Goal: Task Accomplishment & Management: Manage account settings

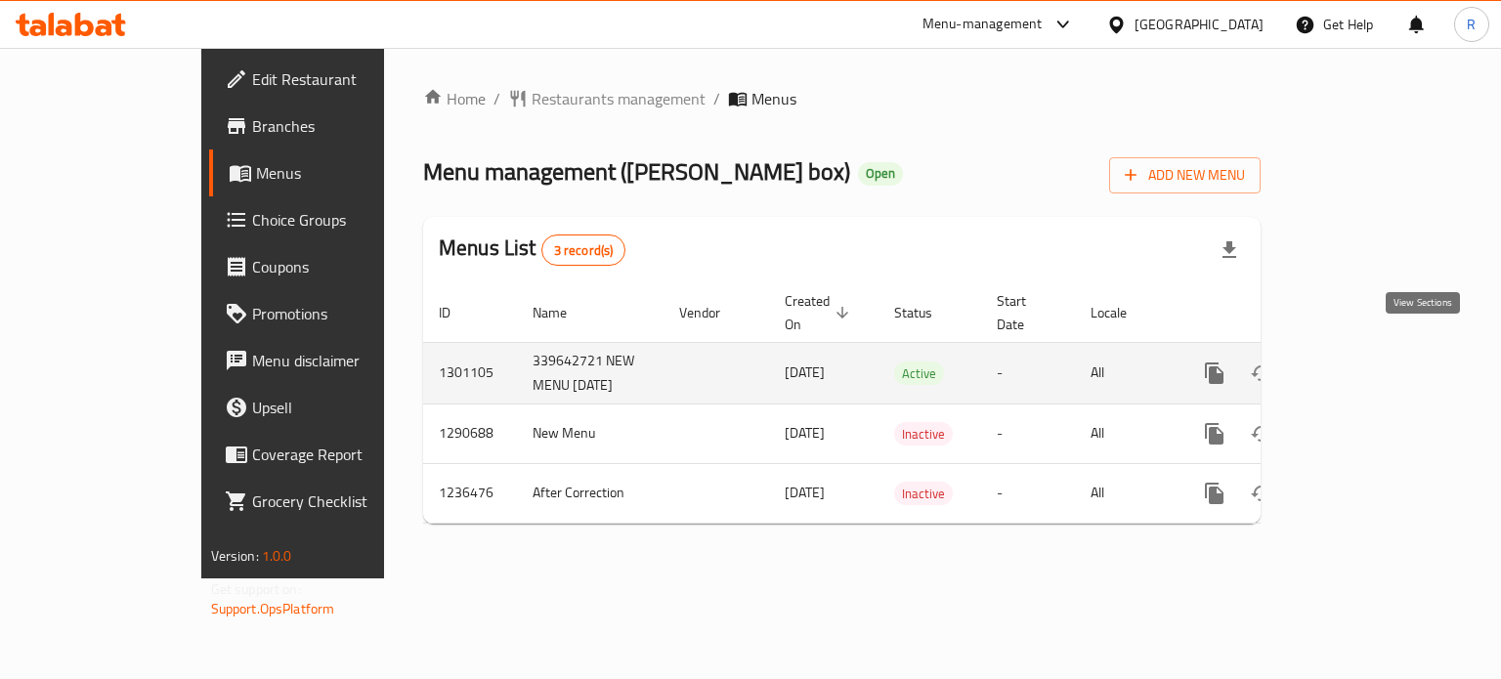
click at [1367, 362] on icon "enhanced table" at bounding box center [1354, 373] width 23 height 23
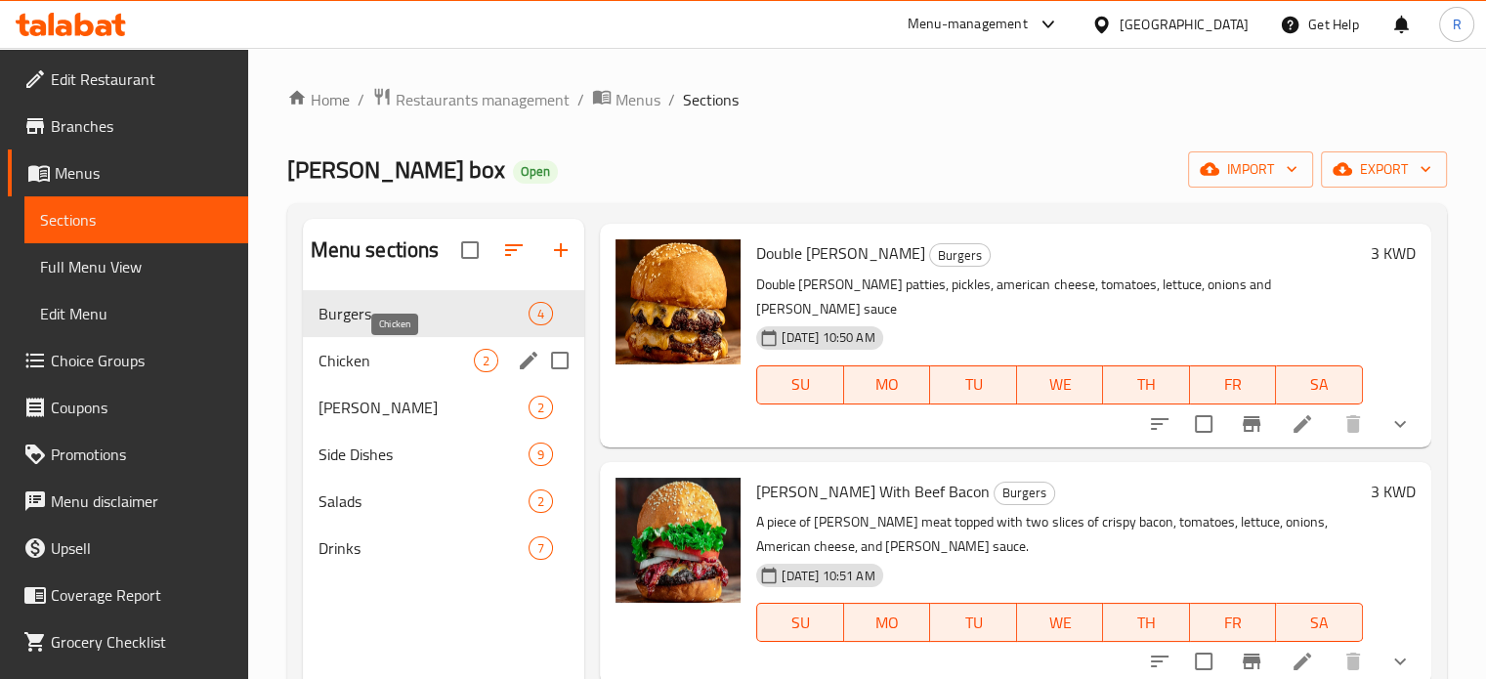
click at [389, 362] on span "Chicken" at bounding box center [397, 360] width 156 height 23
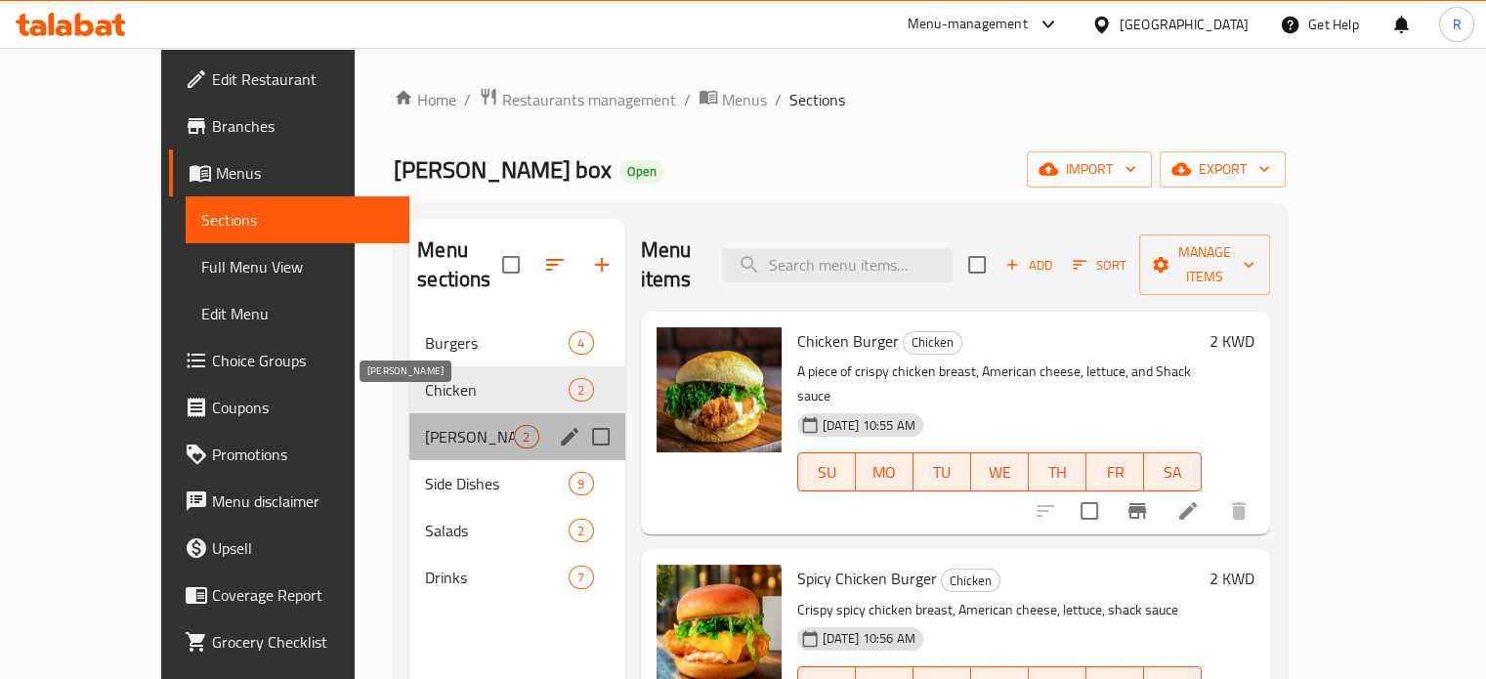
click at [427, 425] on span "Chuck Craves" at bounding box center [469, 436] width 89 height 23
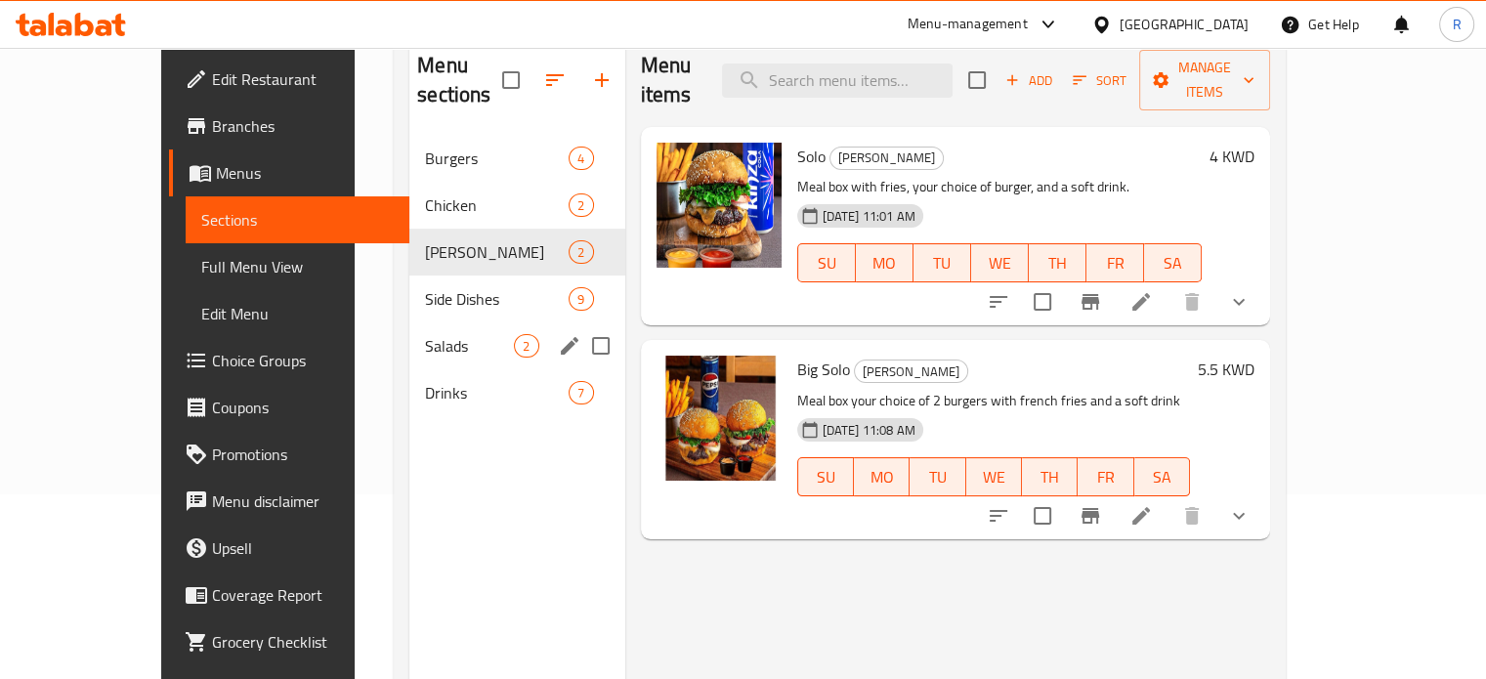
scroll to position [176, 0]
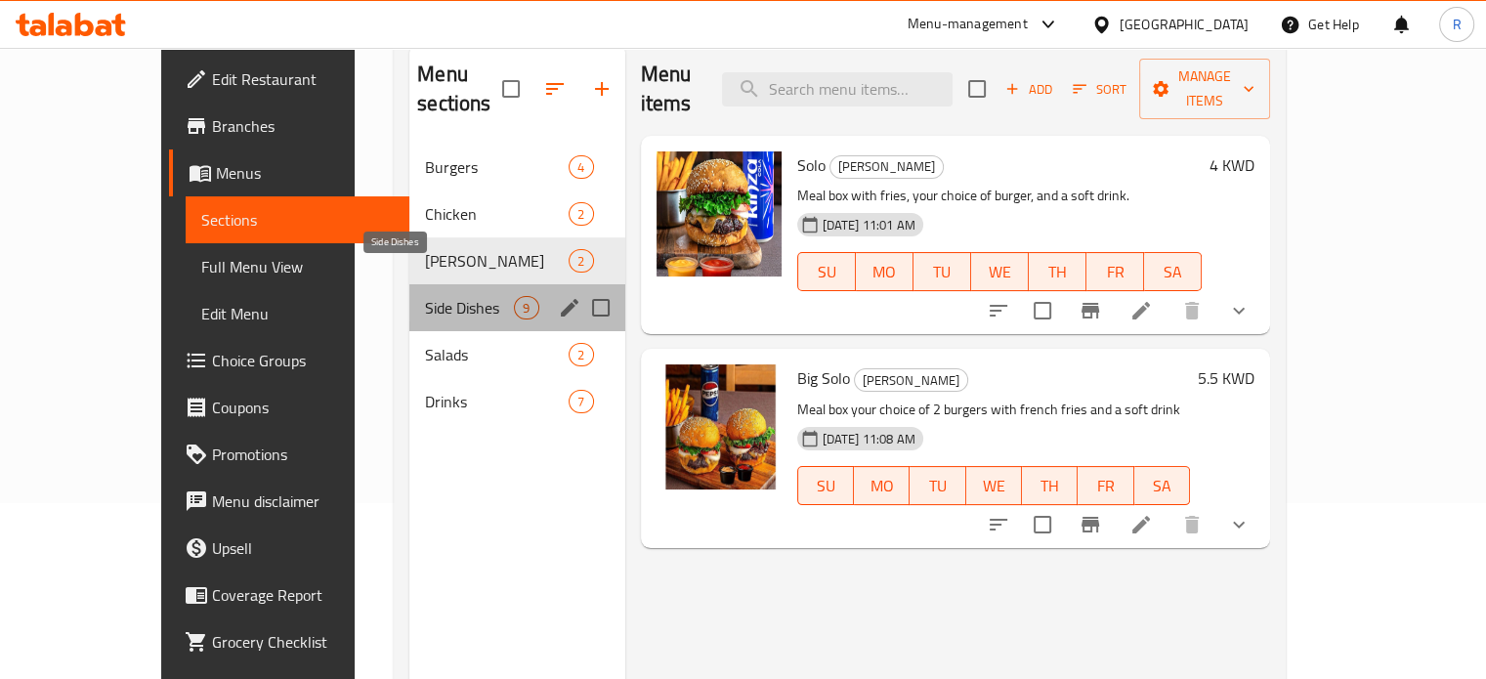
click at [441, 296] on span "Side Dishes" at bounding box center [469, 307] width 89 height 23
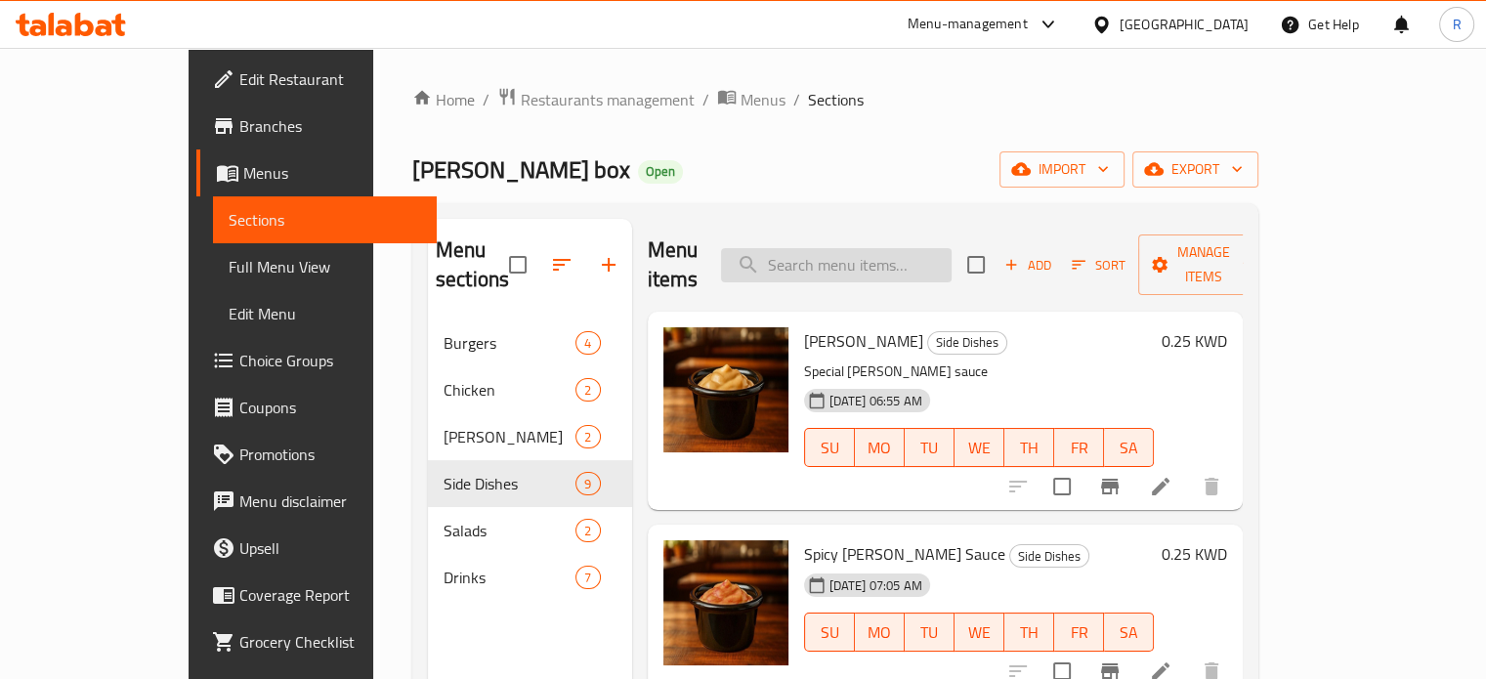
paste input "قسم / البرجر برجر شاك بالفطر Mushroom Chuck burger"
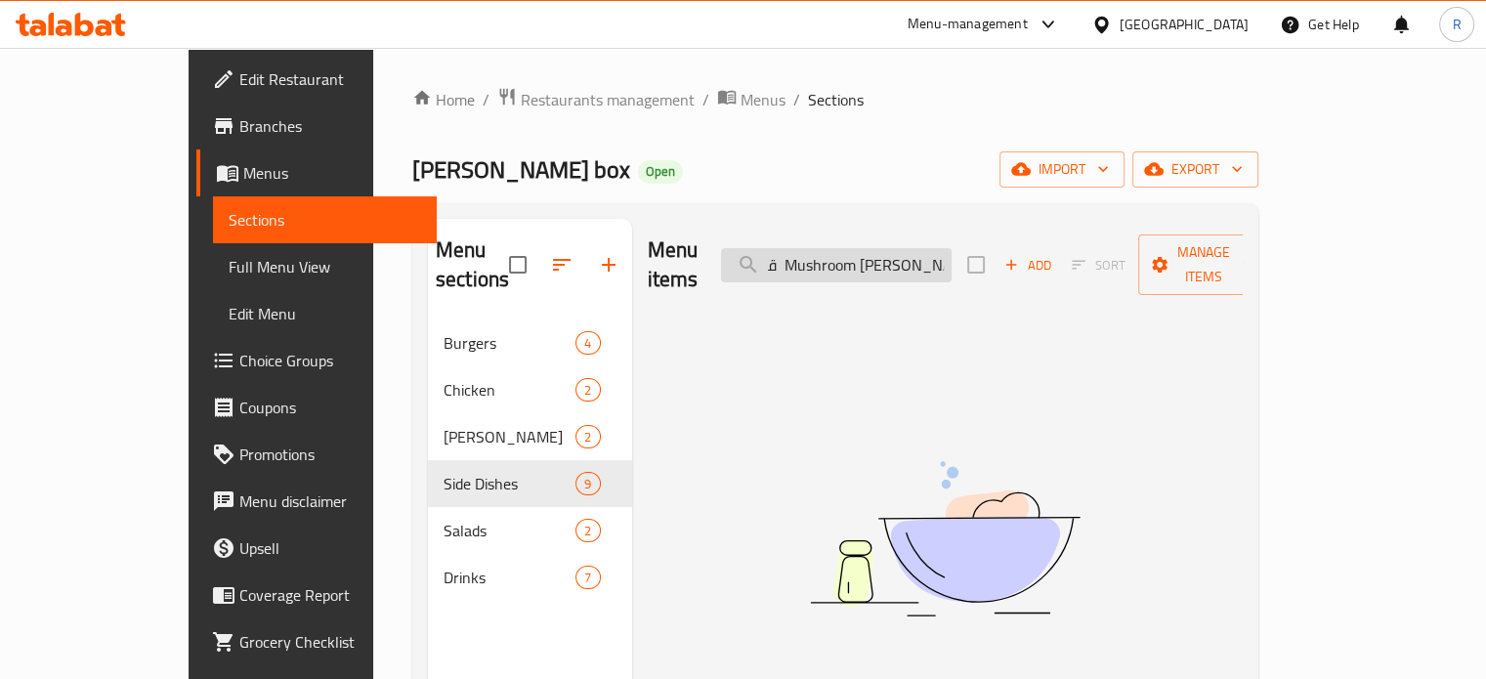
click at [840, 250] on input "قسم / البرجر برجر شاك بالفطر Mushroom Chuck burger" at bounding box center [836, 265] width 231 height 34
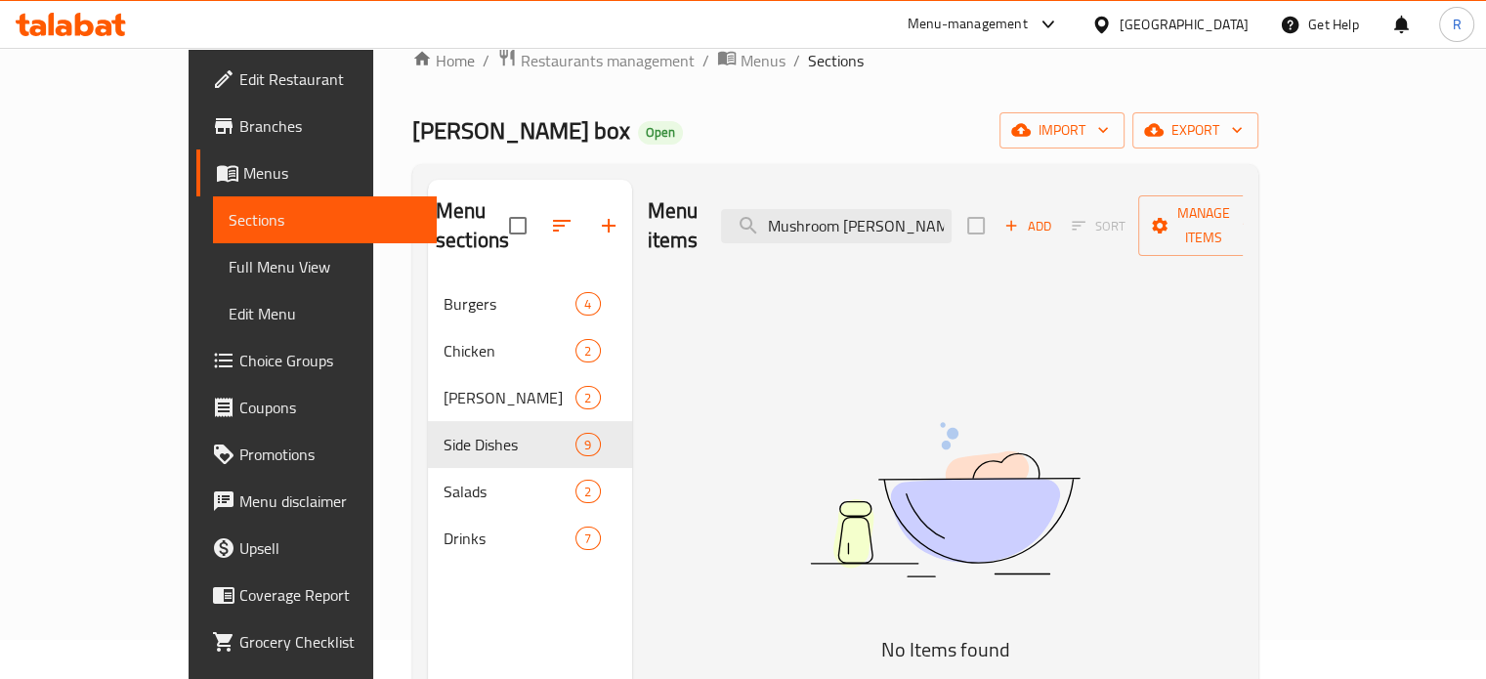
scroll to position [0, 0]
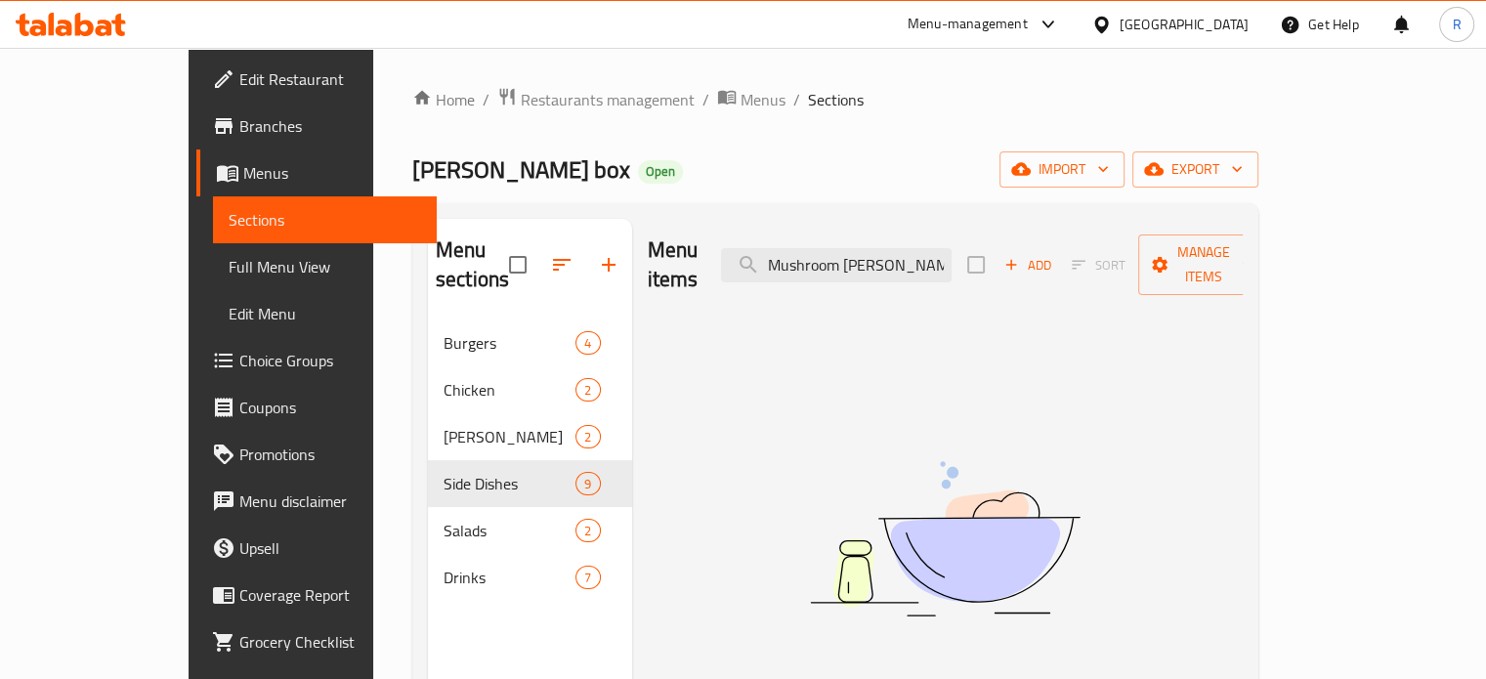
type input "Mushroom Chuck burger"
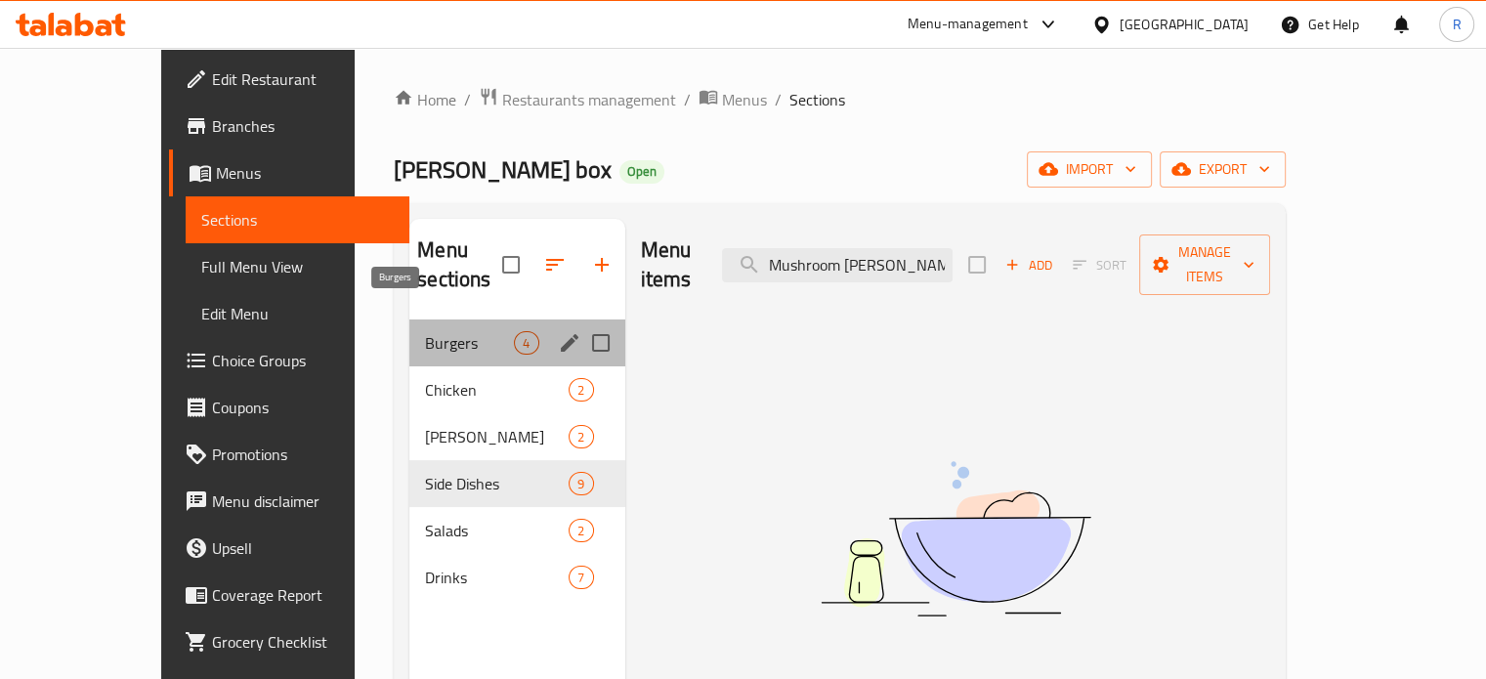
click at [425, 331] on span "Burgers" at bounding box center [469, 342] width 89 height 23
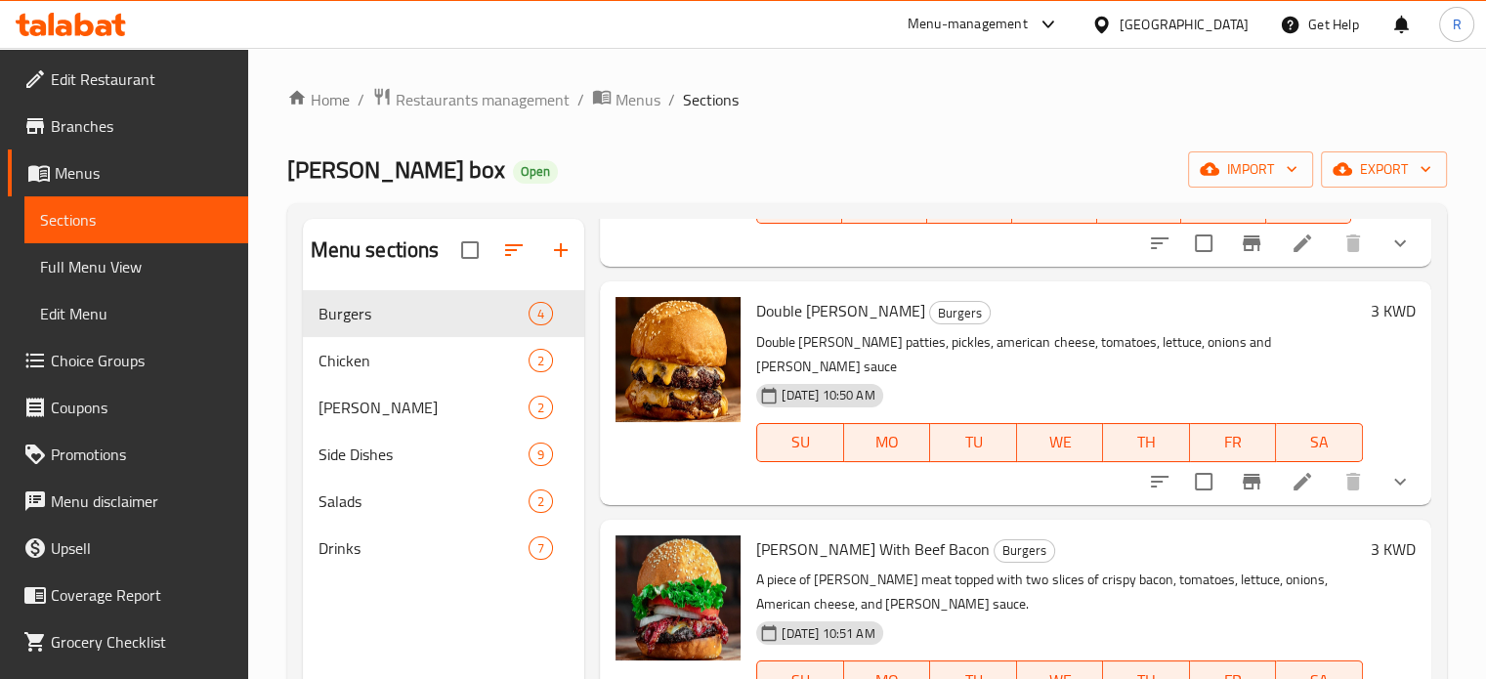
scroll to position [272, 0]
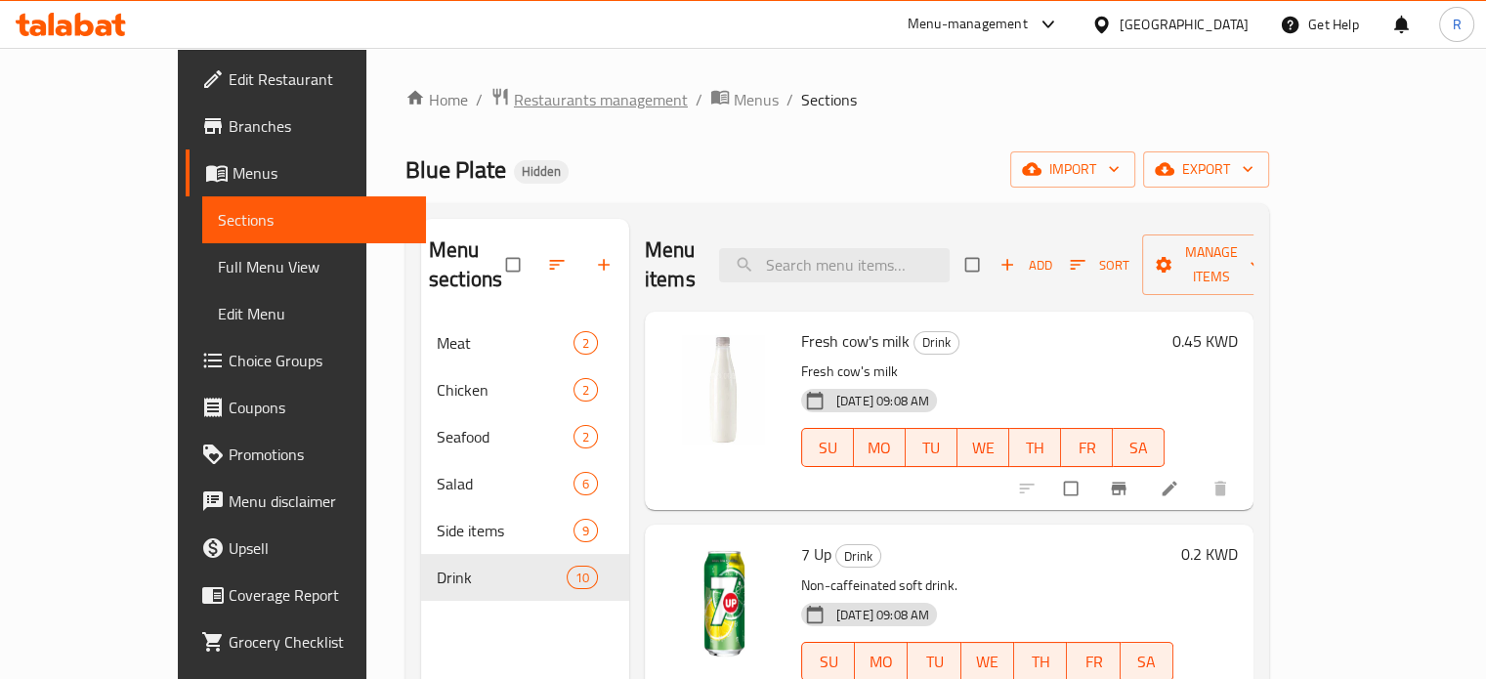
click at [514, 103] on span "Restaurants management" at bounding box center [601, 99] width 174 height 23
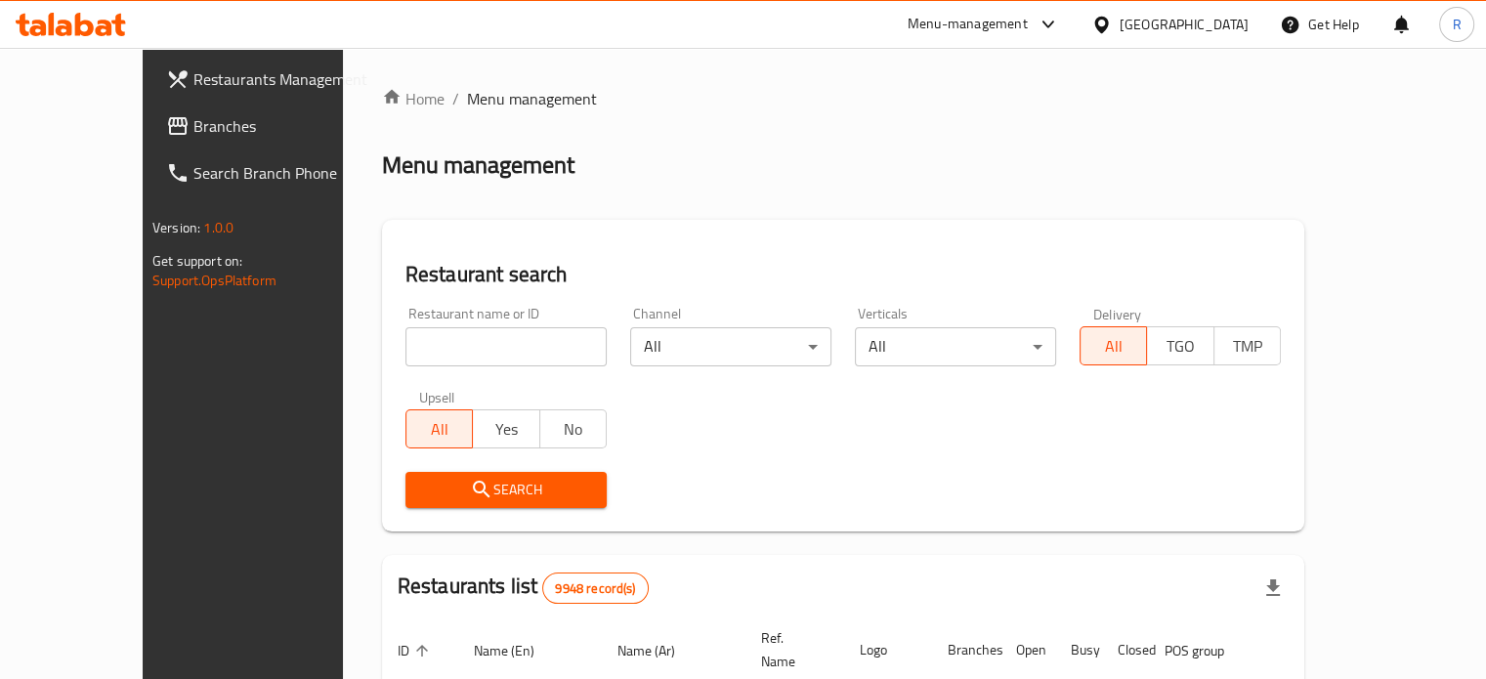
click at [451, 350] on input "search" at bounding box center [505, 346] width 201 height 39
type input "[PERSON_NAME] box"
click at [485, 511] on div "Search" at bounding box center [506, 490] width 225 height 60
click at [493, 504] on button "Search" at bounding box center [505, 490] width 201 height 36
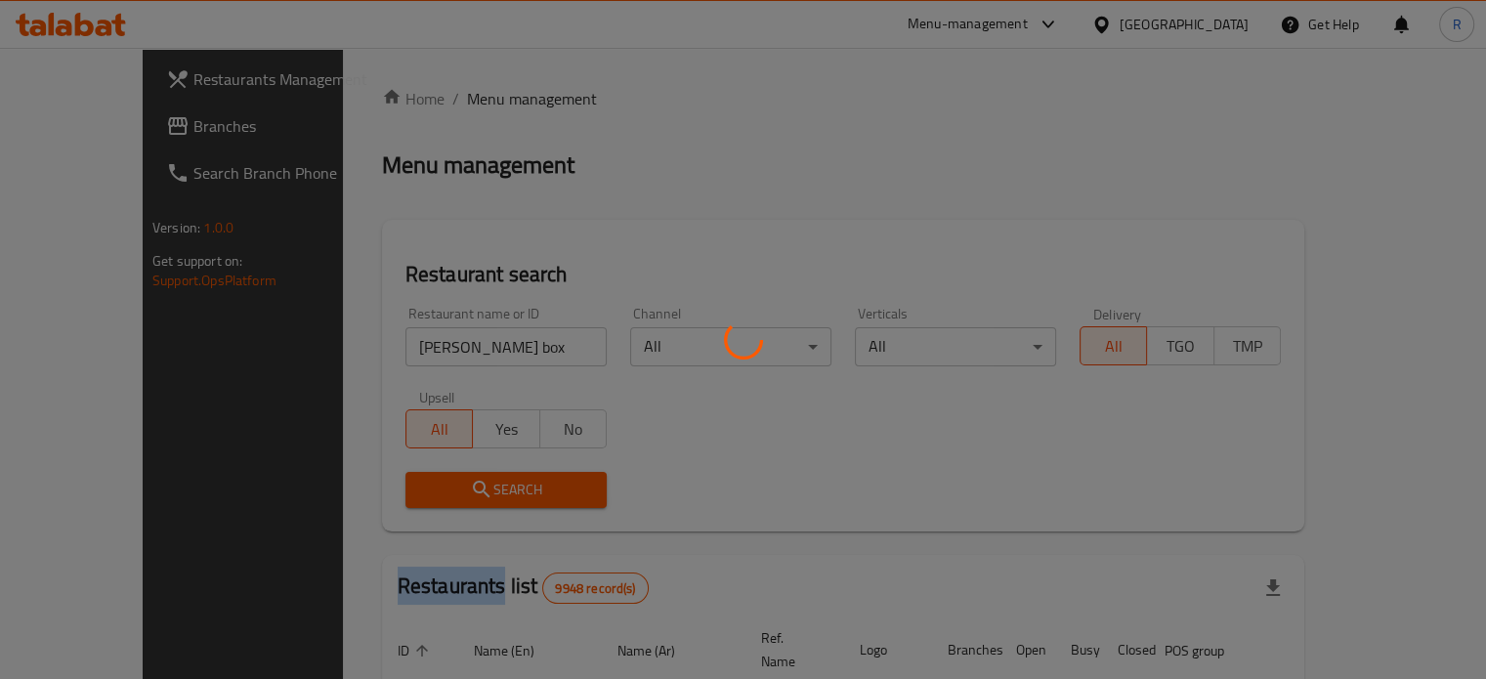
click at [494, 504] on div at bounding box center [743, 339] width 1486 height 679
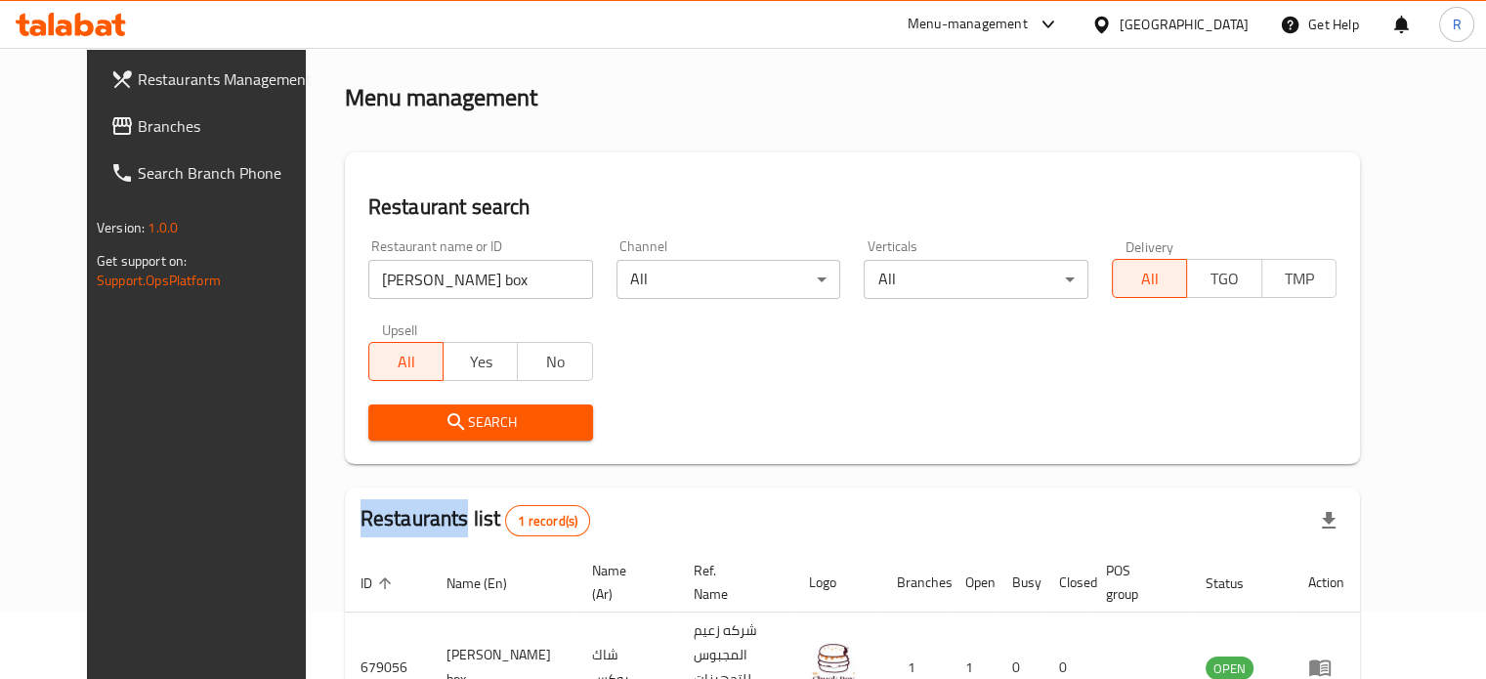
scroll to position [98, 0]
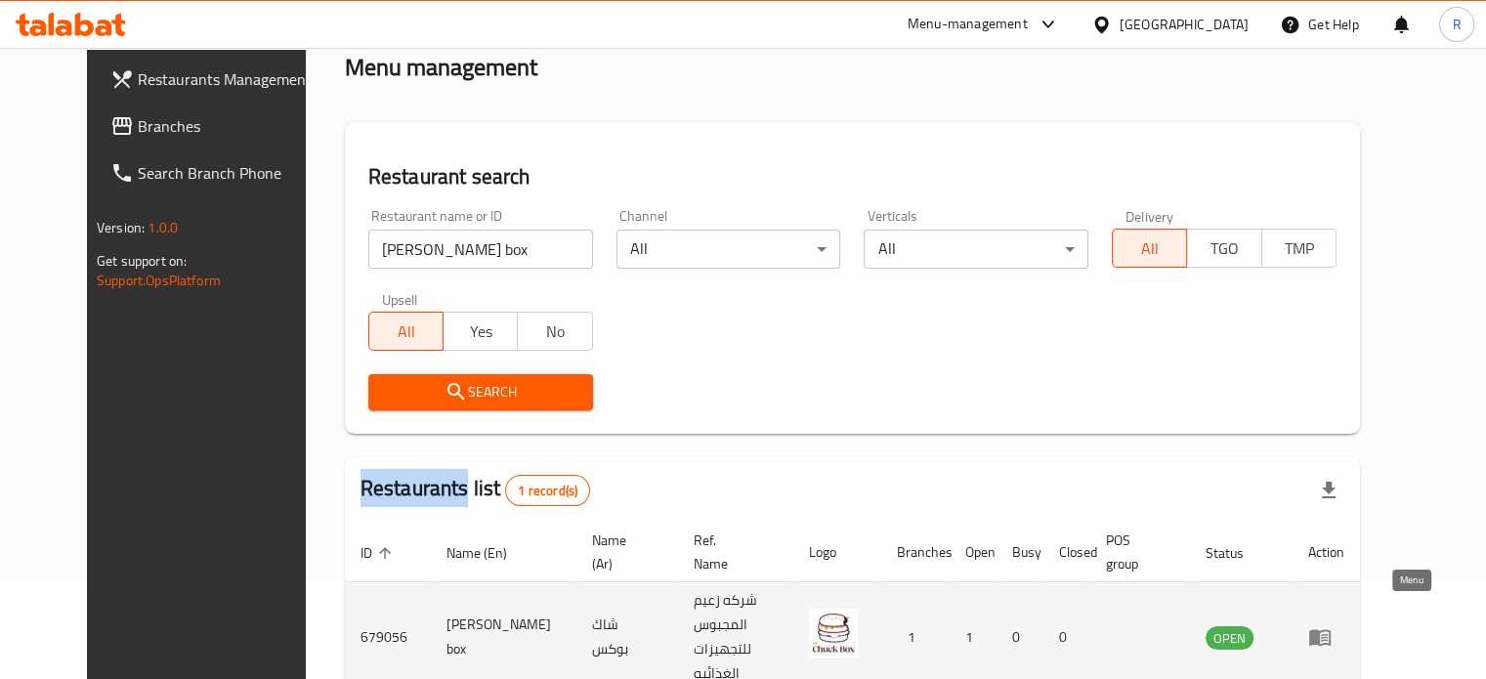
click at [1331, 630] on icon "enhanced table" at bounding box center [1319, 638] width 21 height 17
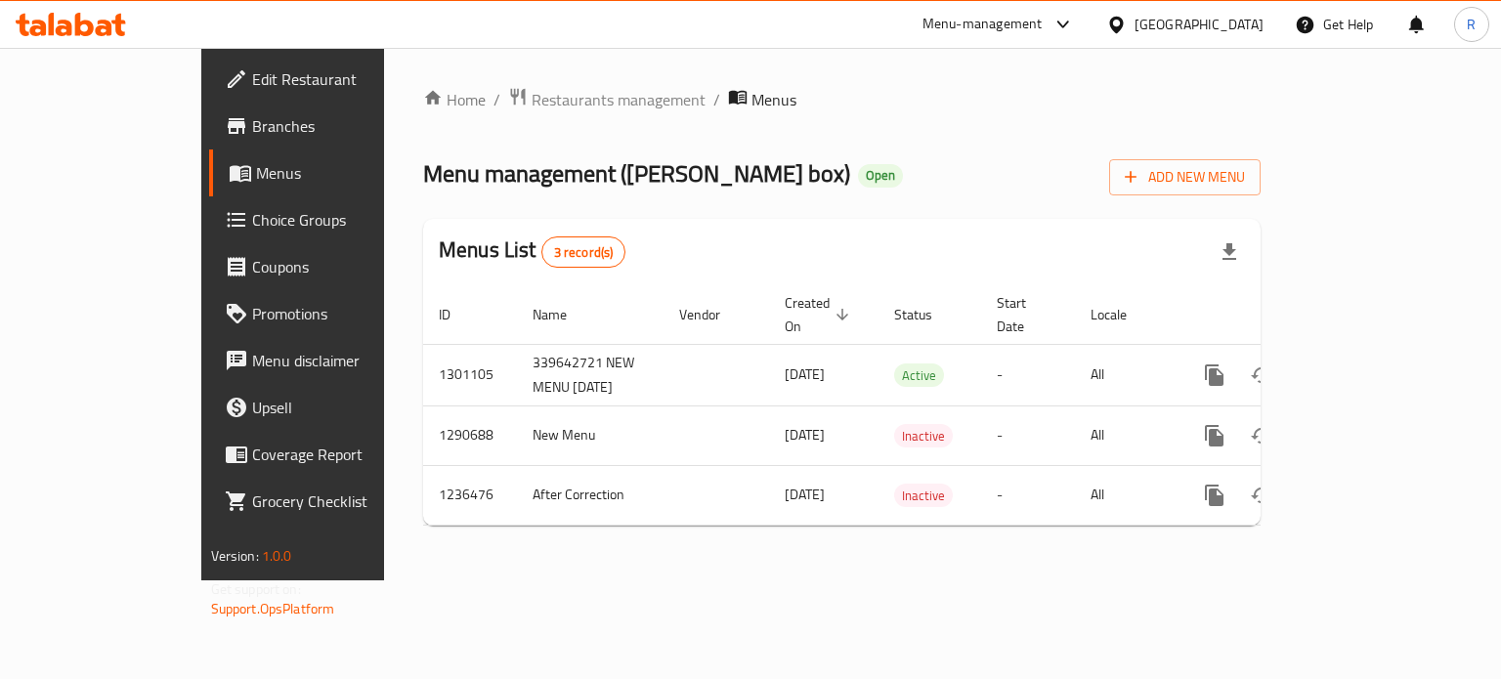
click at [1075, 29] on icon at bounding box center [1062, 24] width 23 height 23
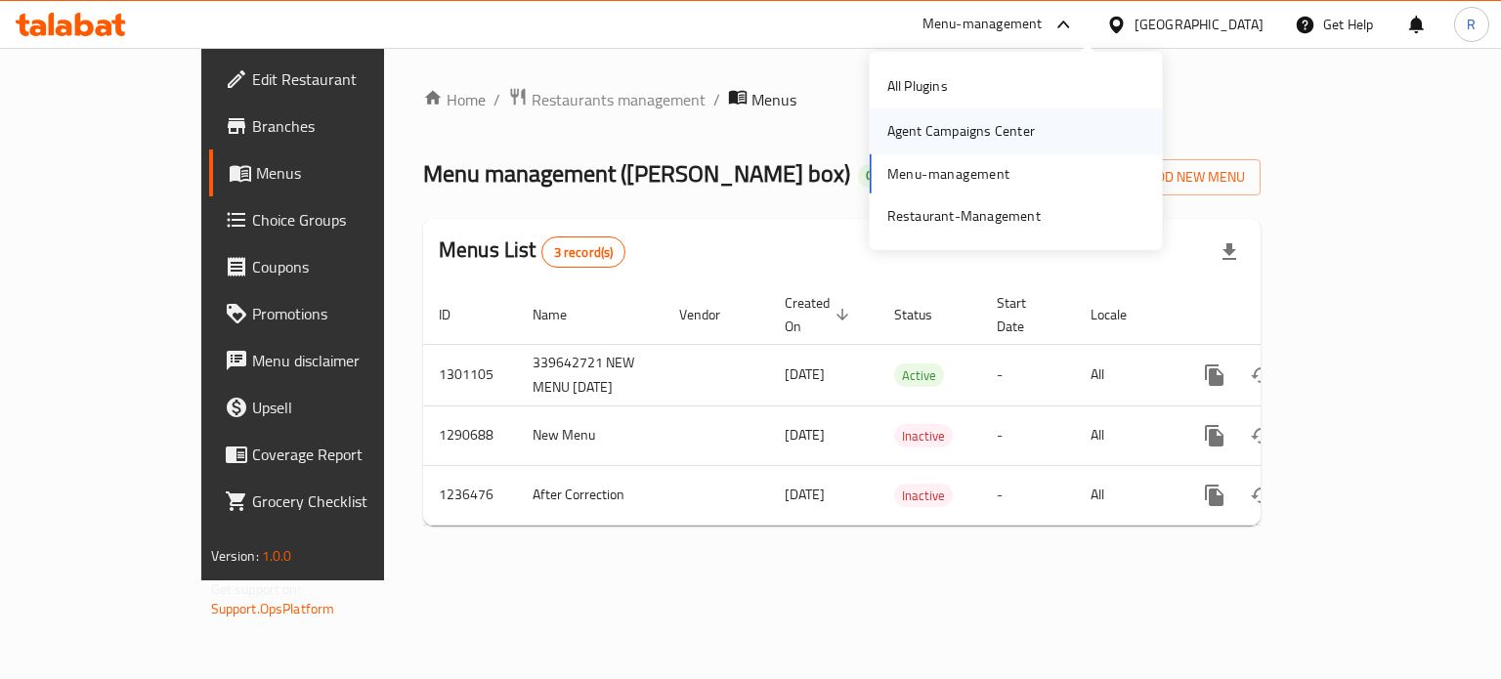
click at [1009, 132] on div "Agent Campaigns Center" at bounding box center [961, 130] width 148 height 21
